Goal: Transaction & Acquisition: Purchase product/service

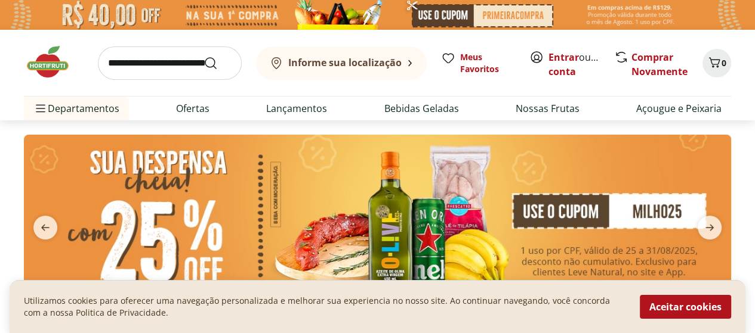
scroll to position [60, 0]
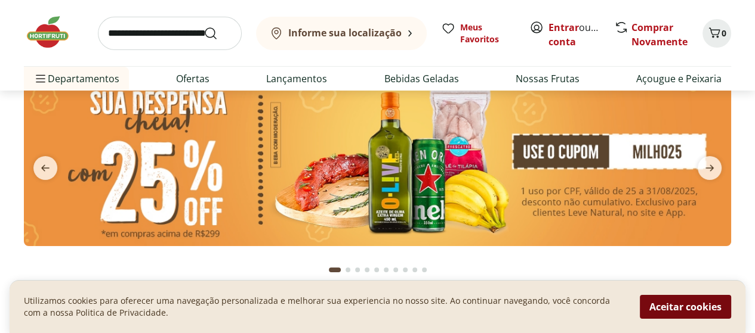
click at [659, 307] on button "Aceitar cookies" at bounding box center [684, 307] width 91 height 24
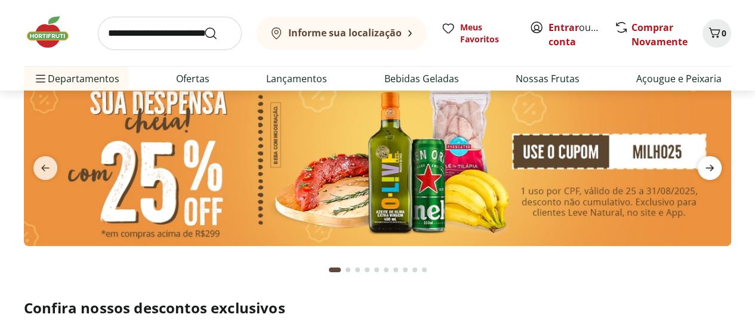
click at [709, 163] on icon "next" at bounding box center [709, 168] width 14 height 14
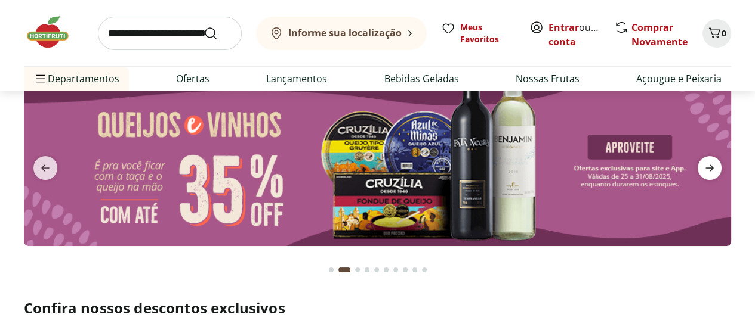
click at [709, 163] on icon "next" at bounding box center [709, 168] width 14 height 14
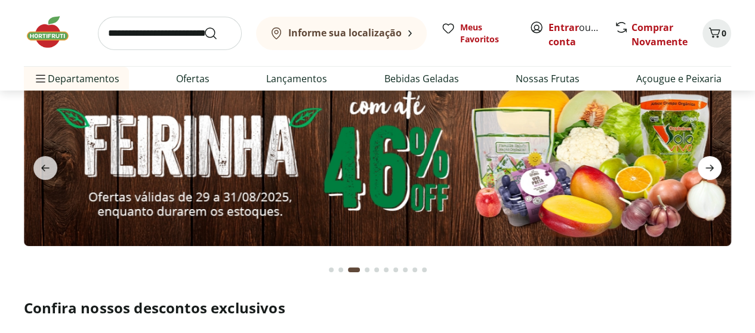
click at [709, 163] on icon "next" at bounding box center [709, 168] width 14 height 14
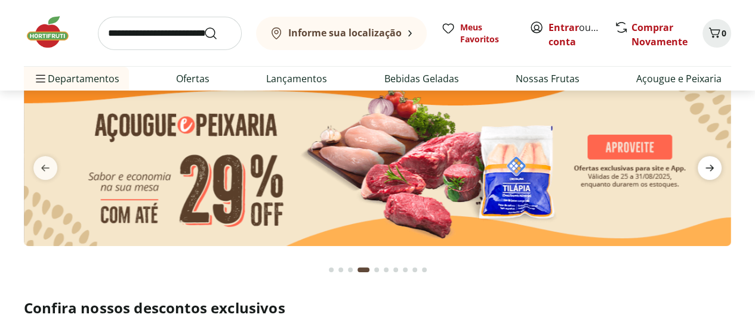
click at [709, 163] on icon "next" at bounding box center [709, 168] width 14 height 14
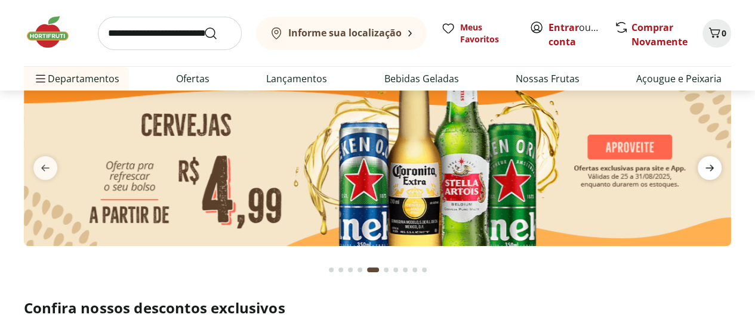
click at [709, 163] on icon "next" at bounding box center [709, 168] width 14 height 14
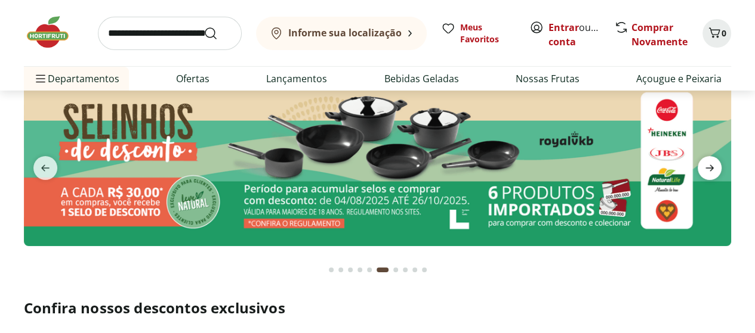
click at [709, 163] on icon "next" at bounding box center [709, 168] width 14 height 14
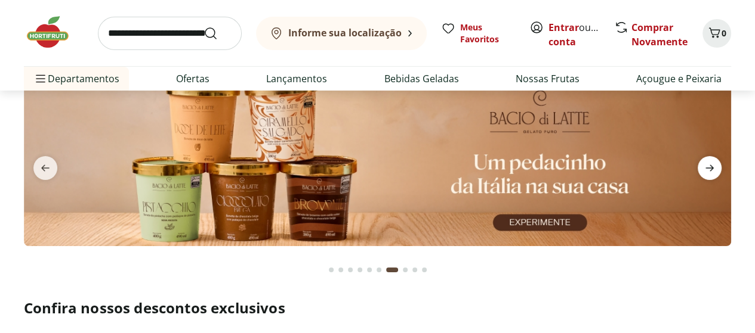
click at [709, 163] on icon "next" at bounding box center [709, 168] width 14 height 14
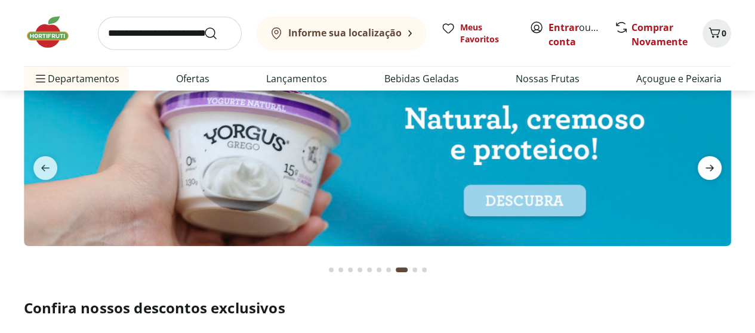
click at [709, 163] on icon "next" at bounding box center [709, 168] width 14 height 14
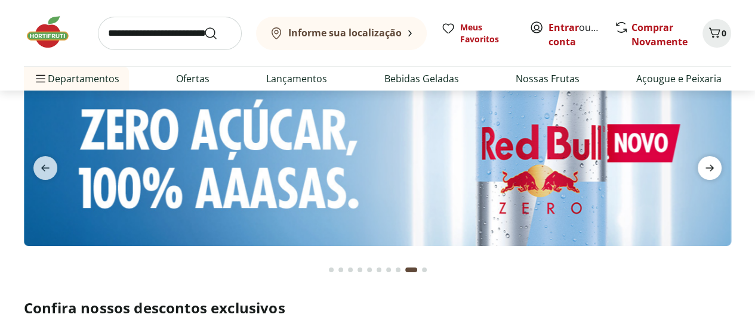
click at [709, 163] on icon "next" at bounding box center [709, 168] width 14 height 14
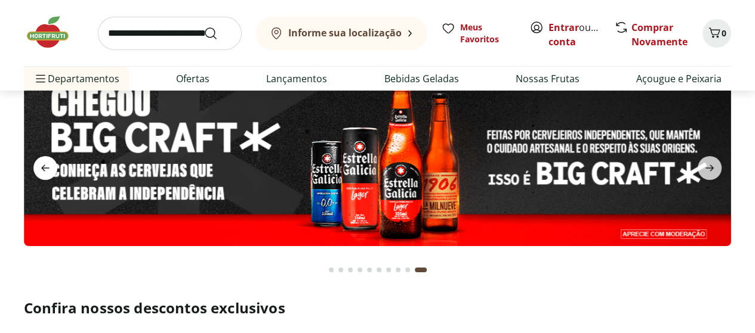
click at [47, 166] on icon "previous" at bounding box center [45, 168] width 14 height 14
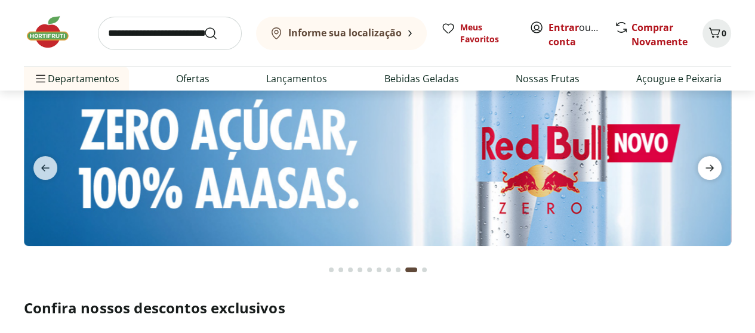
click at [702, 165] on icon "next" at bounding box center [709, 168] width 14 height 14
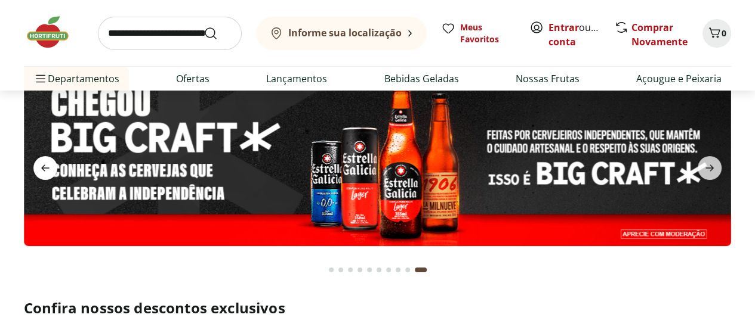
click at [47, 169] on icon "previous" at bounding box center [45, 168] width 14 height 14
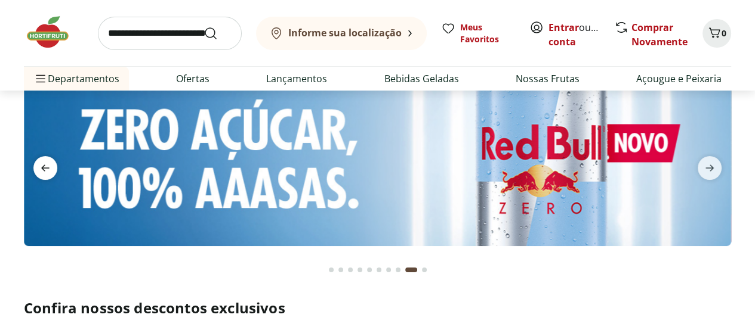
click at [47, 169] on icon "previous" at bounding box center [45, 168] width 14 height 14
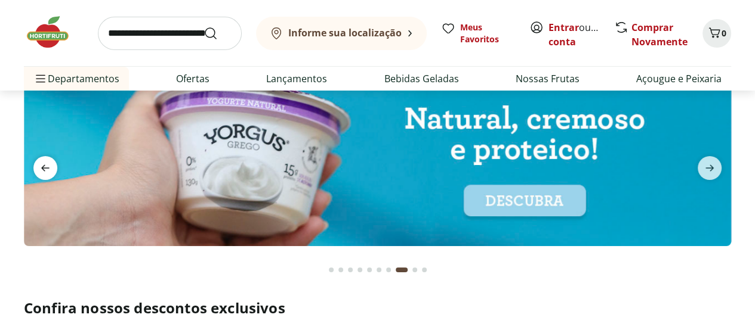
click at [47, 169] on icon "previous" at bounding box center [45, 168] width 14 height 14
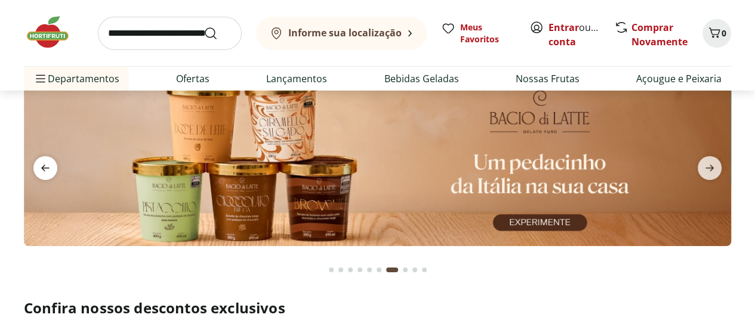
click at [47, 169] on icon "previous" at bounding box center [45, 168] width 14 height 14
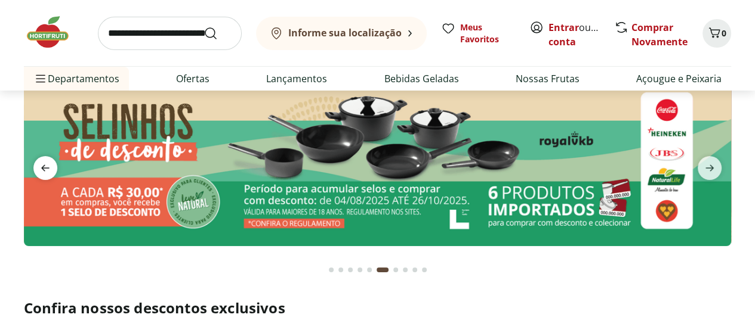
click at [47, 169] on icon "previous" at bounding box center [45, 168] width 14 height 14
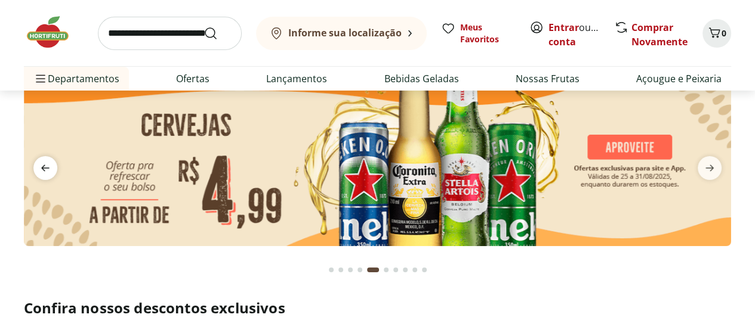
click at [47, 169] on icon "previous" at bounding box center [45, 168] width 14 height 14
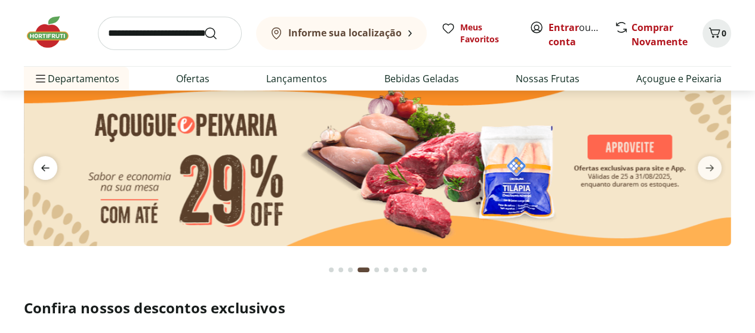
click at [47, 169] on icon "previous" at bounding box center [45, 168] width 14 height 14
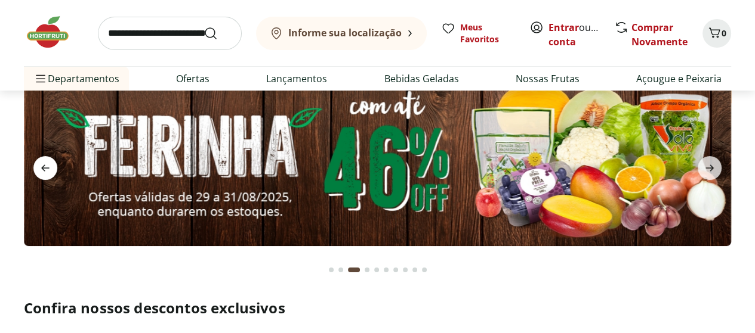
click at [47, 169] on icon "previous" at bounding box center [45, 168] width 14 height 14
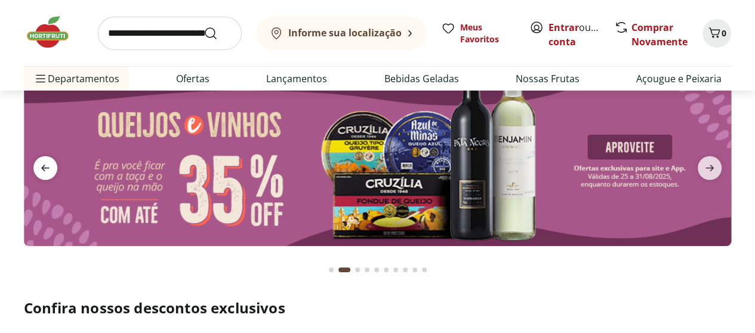
click at [47, 169] on icon "previous" at bounding box center [45, 168] width 14 height 14
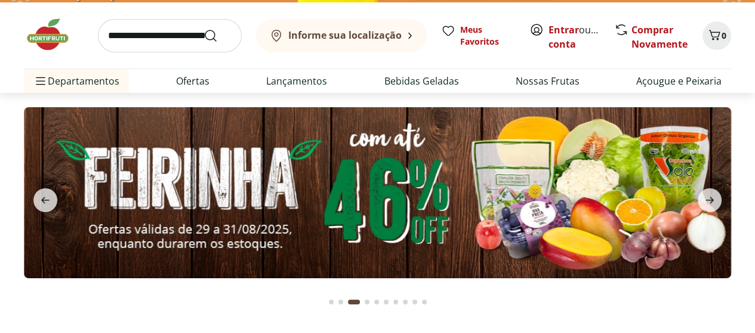
scroll to position [0, 0]
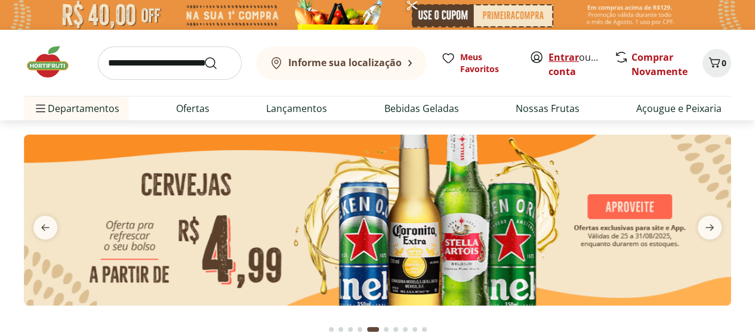
click at [560, 57] on link "Entrar" at bounding box center [563, 57] width 30 height 13
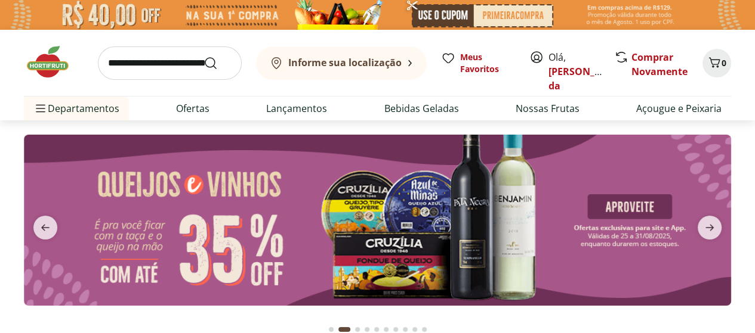
click at [382, 64] on b "Informe sua localização" at bounding box center [344, 62] width 113 height 13
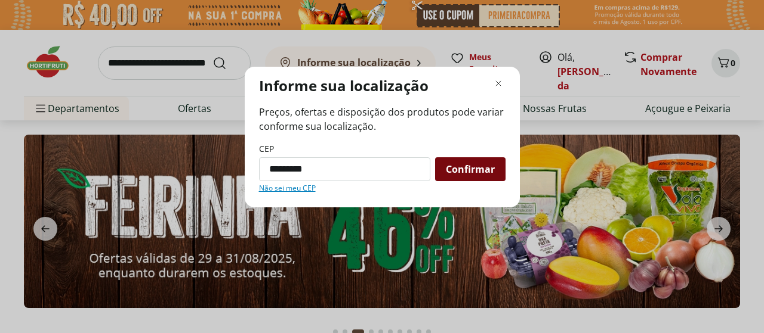
type input "*********"
click at [471, 171] on span "Confirmar" at bounding box center [470, 170] width 49 height 10
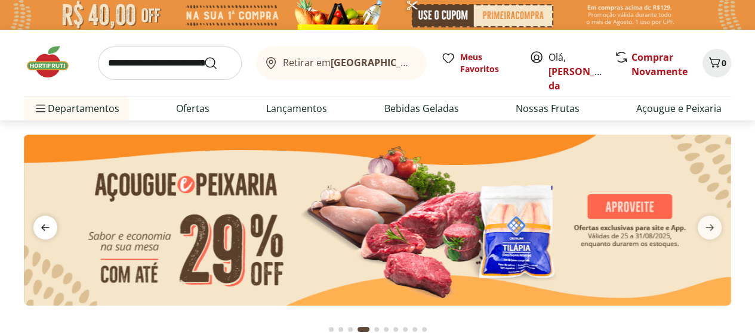
click at [52, 218] on span "previous" at bounding box center [45, 228] width 24 height 24
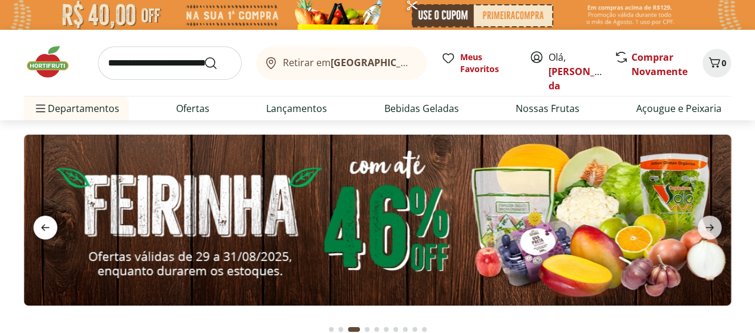
click at [52, 218] on span "previous" at bounding box center [45, 228] width 24 height 24
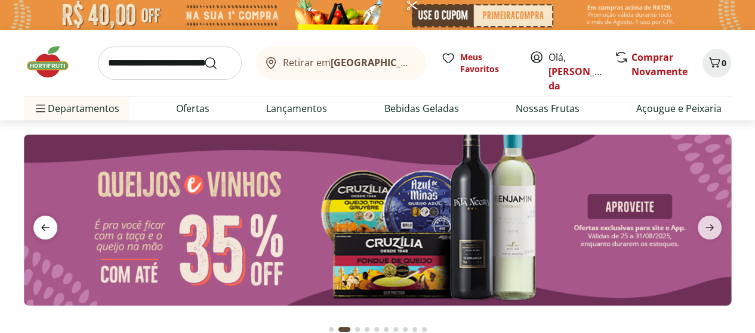
click at [52, 218] on span "previous" at bounding box center [45, 228] width 24 height 24
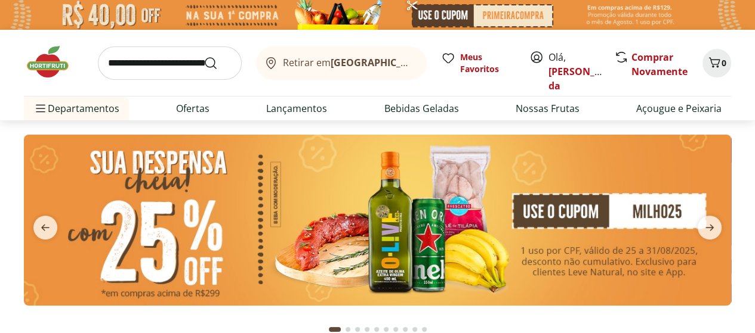
click at [348, 215] on img at bounding box center [377, 220] width 707 height 171
click at [723, 63] on span "0" at bounding box center [723, 62] width 5 height 11
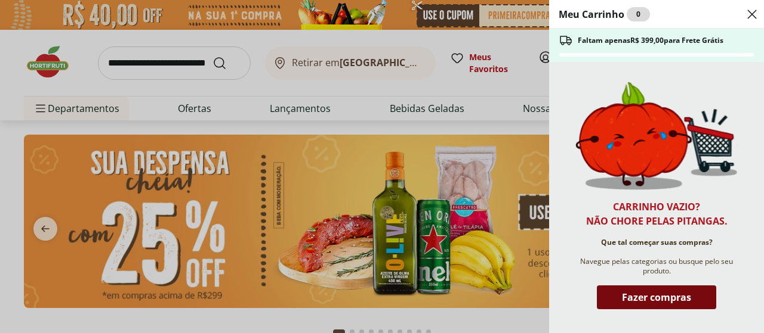
click at [672, 298] on span "Fazer compras" at bounding box center [656, 298] width 69 height 10
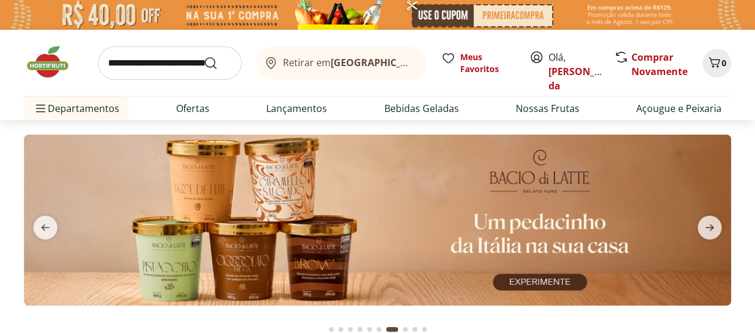
click at [382, 63] on b "[GEOGRAPHIC_DATA]/[GEOGRAPHIC_DATA]" at bounding box center [430, 62] width 201 height 13
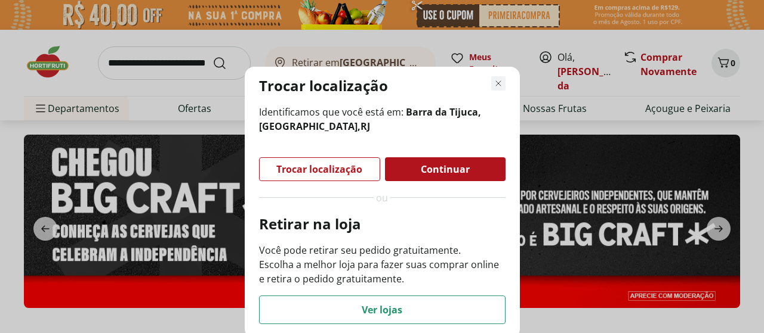
click at [497, 83] on use "Fechar modal de regionalização" at bounding box center [498, 83] width 8 height 8
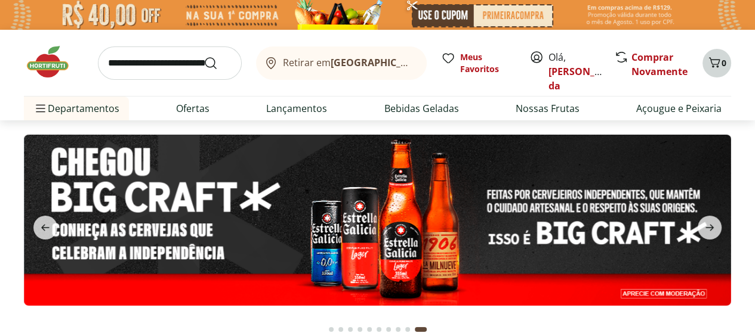
click at [710, 61] on icon "Carrinho" at bounding box center [714, 62] width 11 height 10
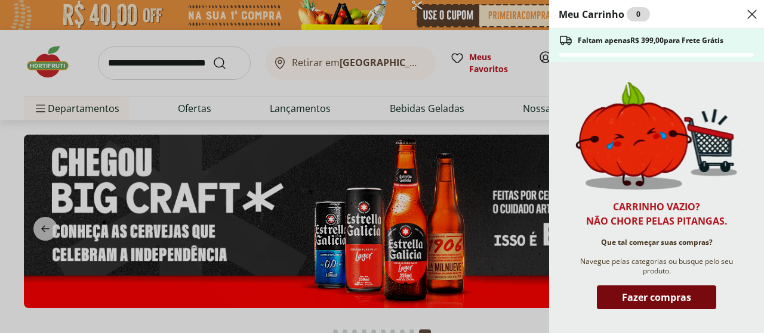
click at [656, 297] on span "Fazer compras" at bounding box center [656, 298] width 69 height 10
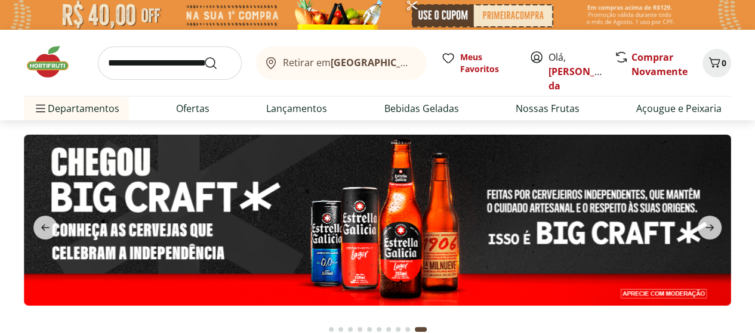
click at [521, 11] on img at bounding box center [377, 15] width 755 height 30
click at [47, 223] on icon "previous" at bounding box center [45, 228] width 14 height 14
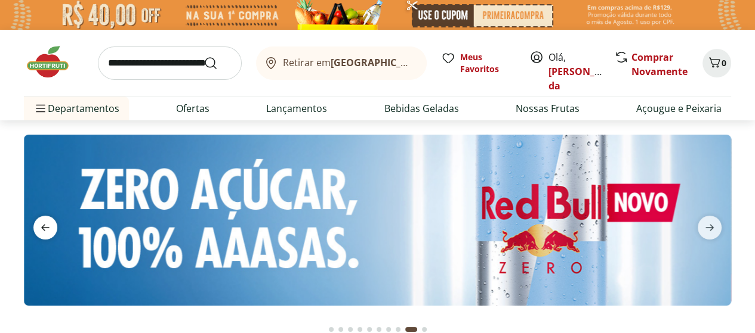
click at [47, 223] on icon "previous" at bounding box center [45, 228] width 14 height 14
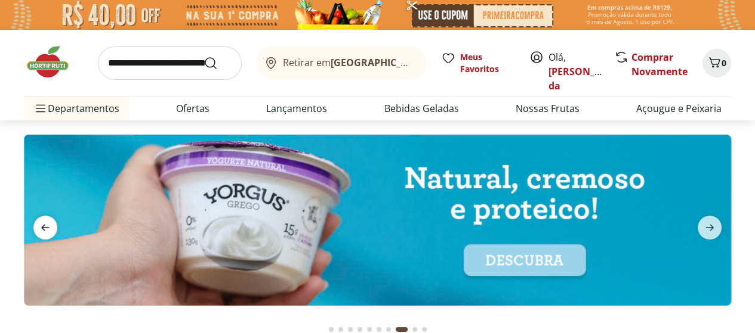
click at [47, 223] on icon "previous" at bounding box center [45, 228] width 14 height 14
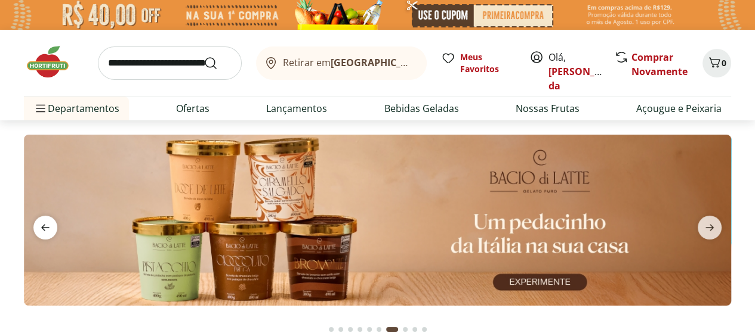
click at [47, 223] on icon "previous" at bounding box center [45, 228] width 14 height 14
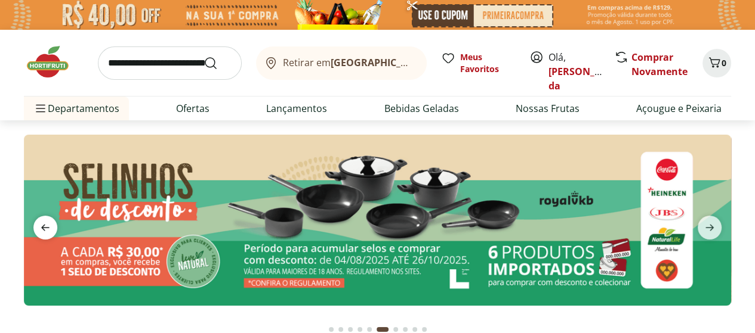
click at [47, 223] on icon "previous" at bounding box center [45, 228] width 14 height 14
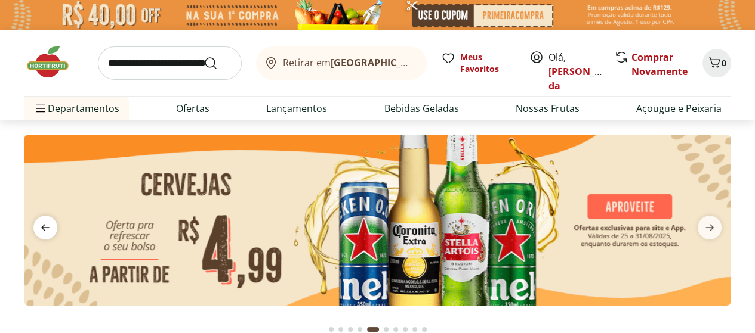
click at [47, 223] on icon "previous" at bounding box center [45, 228] width 14 height 14
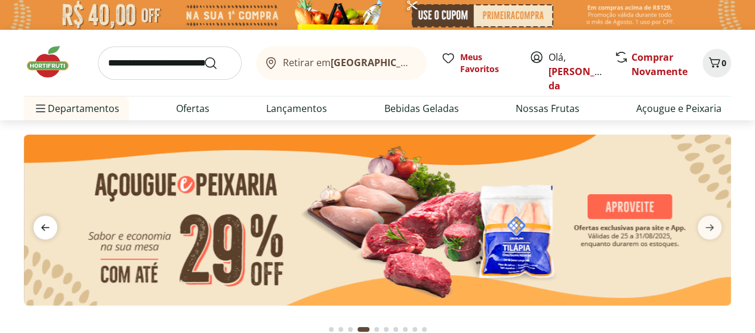
click at [47, 223] on icon "previous" at bounding box center [45, 228] width 14 height 14
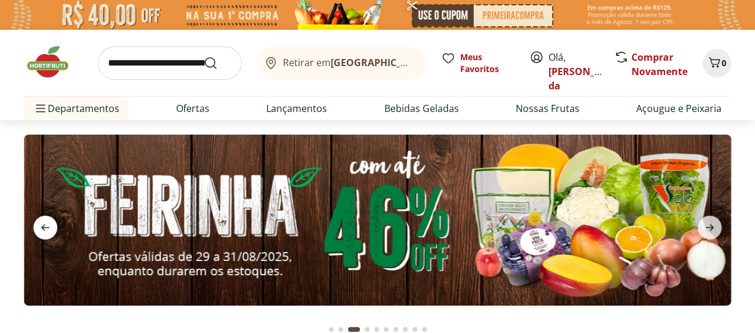
click at [47, 223] on icon "previous" at bounding box center [45, 228] width 14 height 14
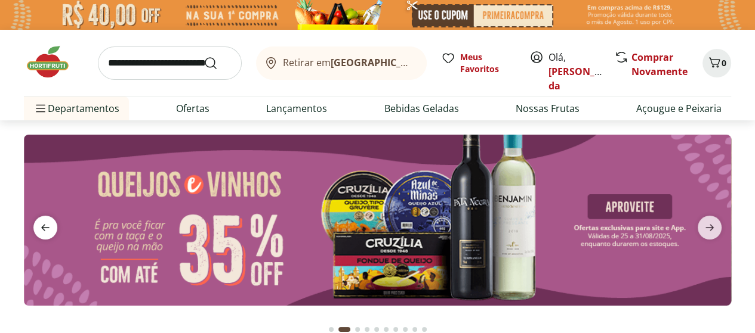
click at [47, 223] on icon "previous" at bounding box center [45, 228] width 14 height 14
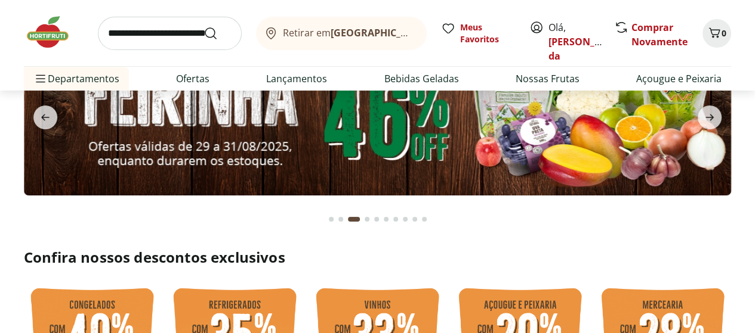
scroll to position [60, 0]
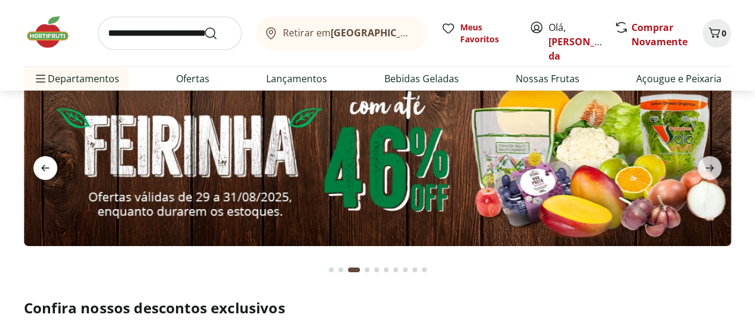
click at [43, 176] on span "previous" at bounding box center [45, 168] width 24 height 24
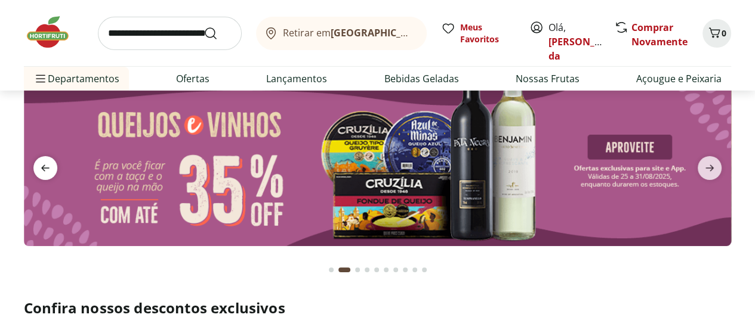
click at [43, 176] on span "previous" at bounding box center [45, 168] width 24 height 24
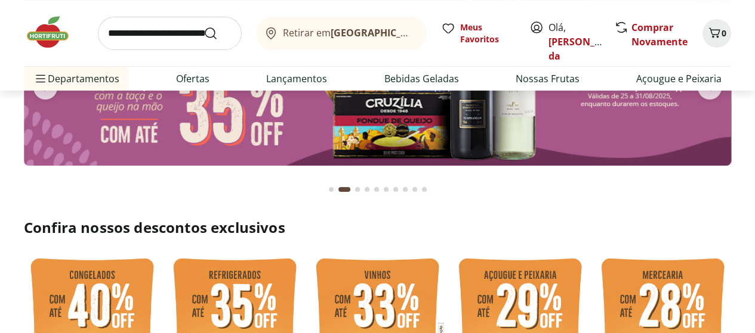
scroll to position [0, 0]
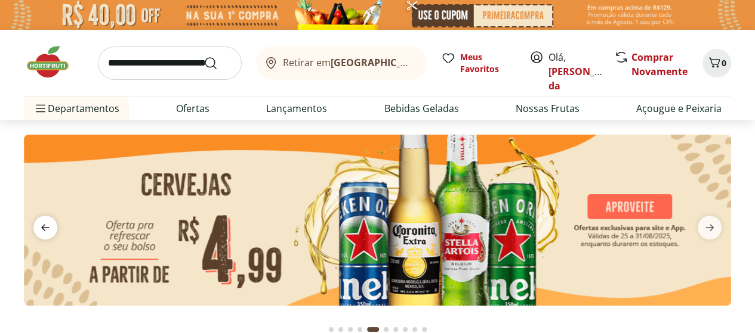
click at [42, 221] on icon "previous" at bounding box center [45, 228] width 14 height 14
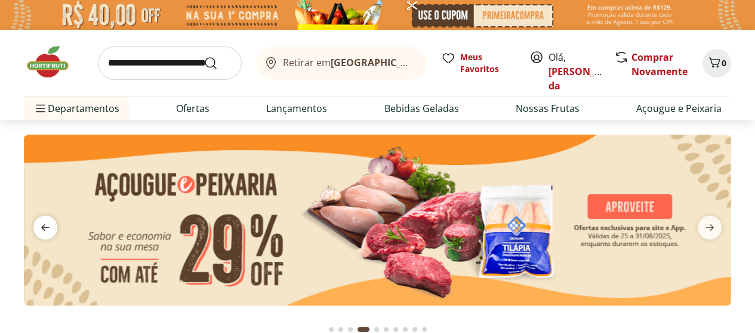
click at [42, 221] on icon "previous" at bounding box center [45, 228] width 14 height 14
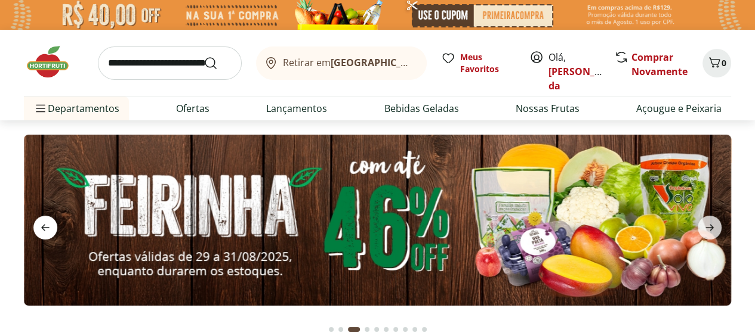
click at [42, 221] on icon "previous" at bounding box center [45, 228] width 14 height 14
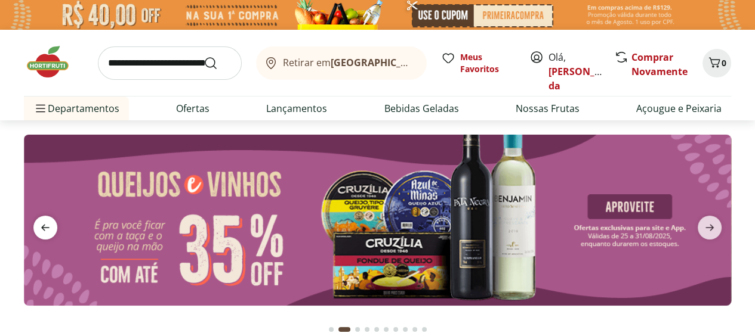
click at [42, 221] on icon "previous" at bounding box center [45, 228] width 14 height 14
